Goal: Check status: Check status

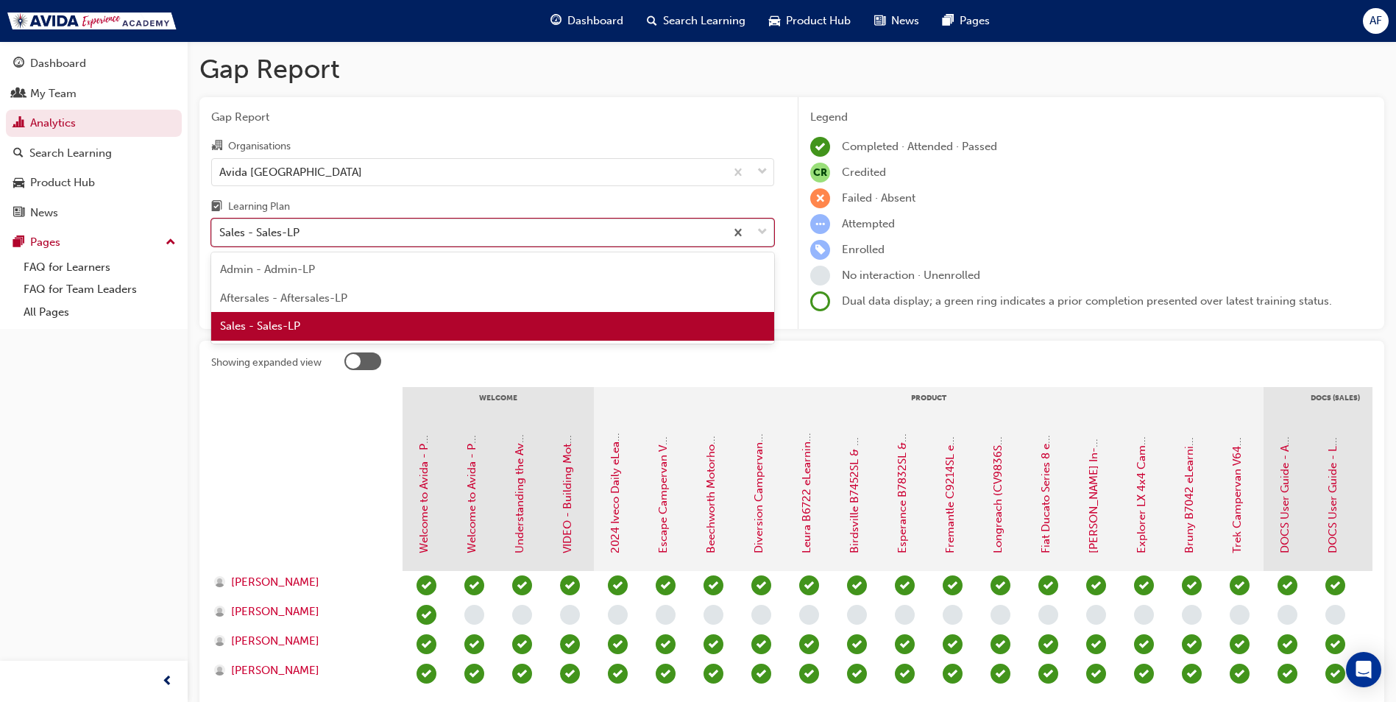
click at [321, 220] on div "Sales - Sales-LP" at bounding box center [468, 233] width 513 height 26
click at [221, 226] on input "Learning Plan option Sales - Sales-LP focused, 3 of 3. 3 results available. Use…" at bounding box center [219, 232] width 1 height 13
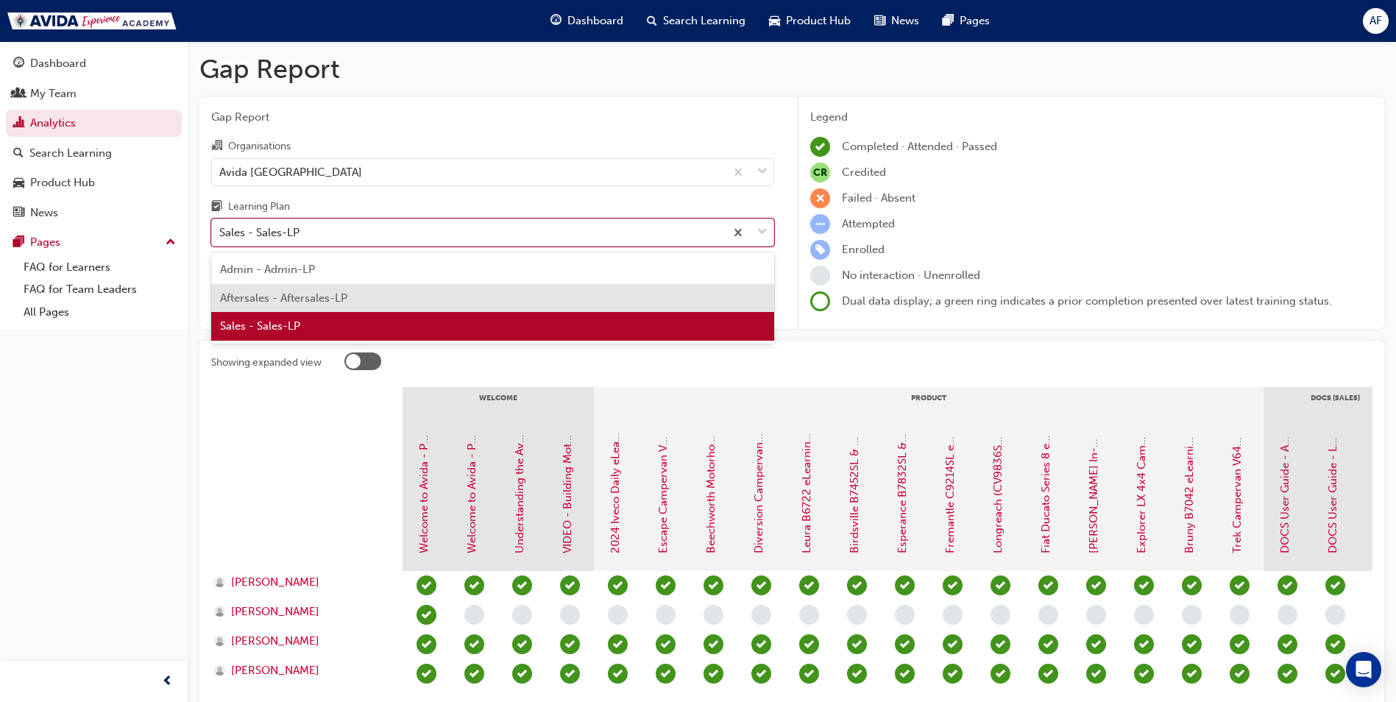
click at [296, 294] on span "Aftersales - Aftersales-LP" at bounding box center [283, 297] width 127 height 13
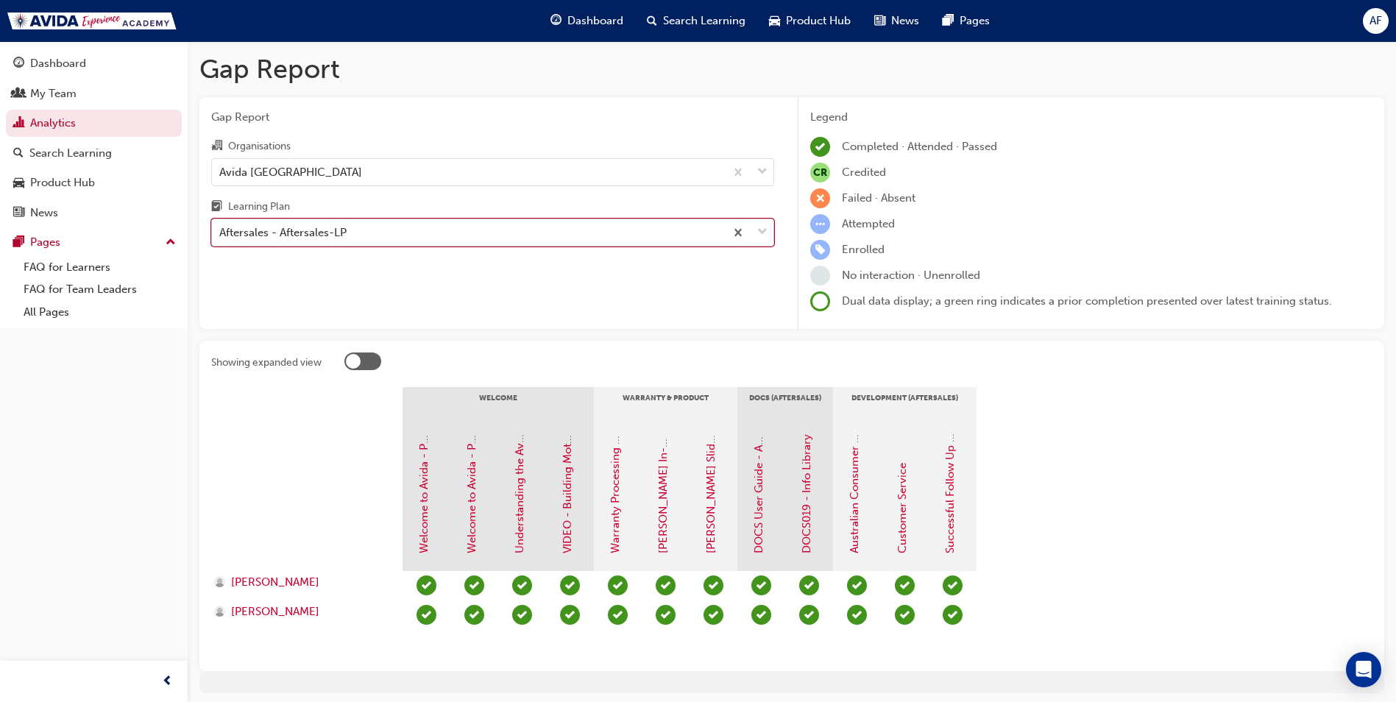
click at [423, 238] on div "Aftersales - Aftersales-LP" at bounding box center [468, 233] width 513 height 26
click at [221, 238] on input "Learning Plan option Aftersales - Aftersales-LP, selected. 0 results available.…" at bounding box center [219, 232] width 1 height 13
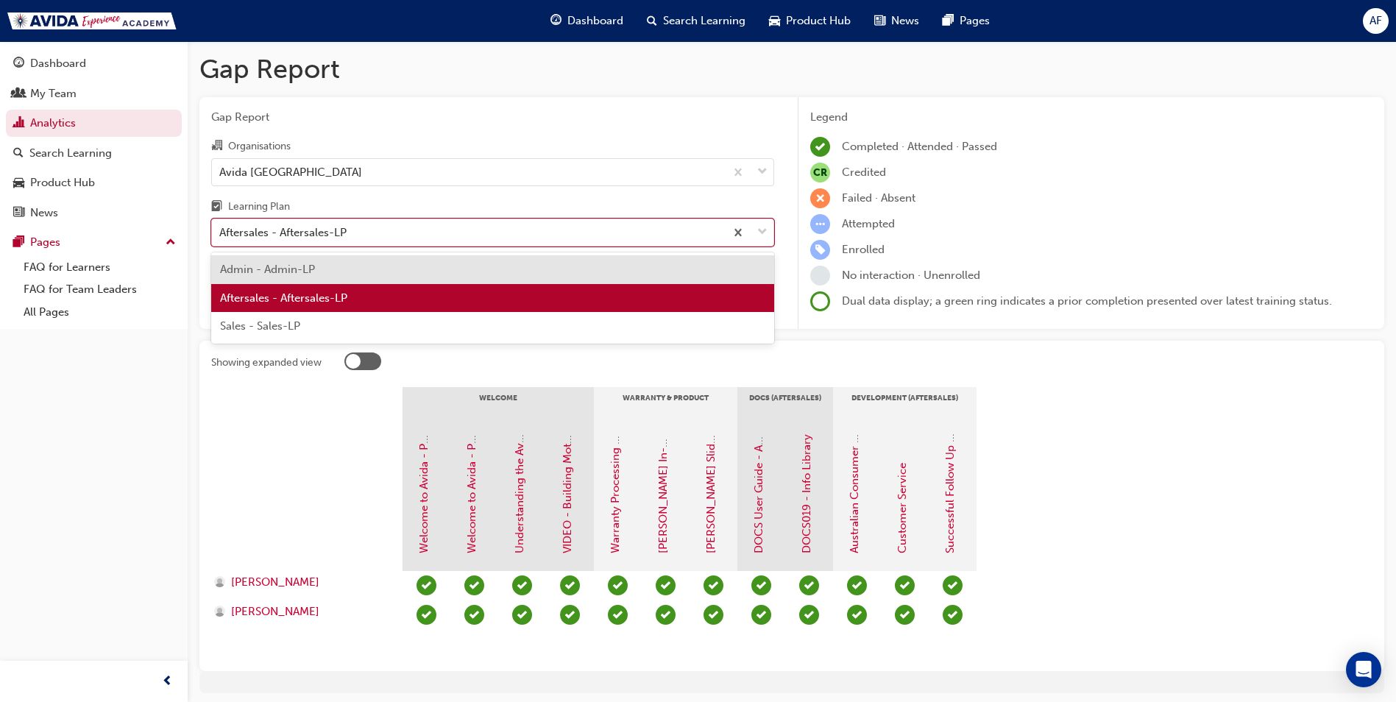
click at [299, 325] on span "Sales - Sales-LP" at bounding box center [260, 325] width 80 height 13
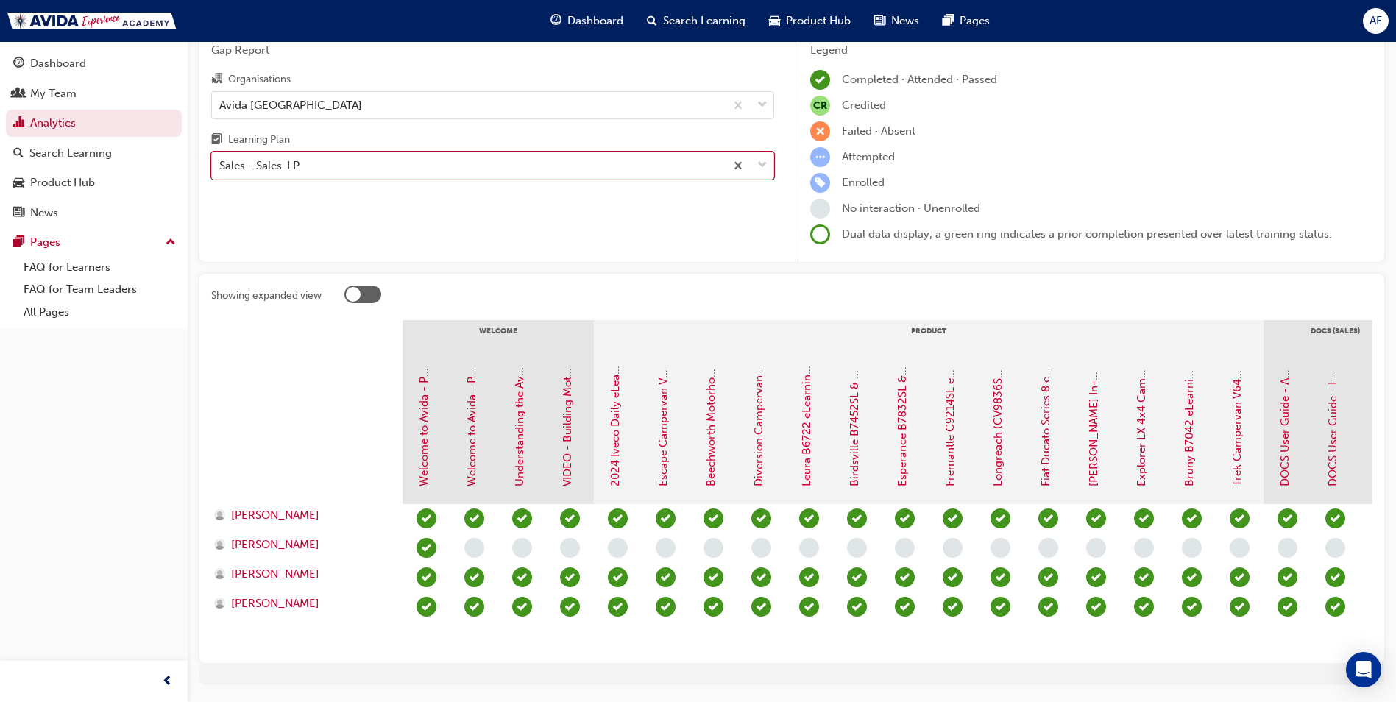
scroll to position [68, 0]
